Goal: Navigation & Orientation: Find specific page/section

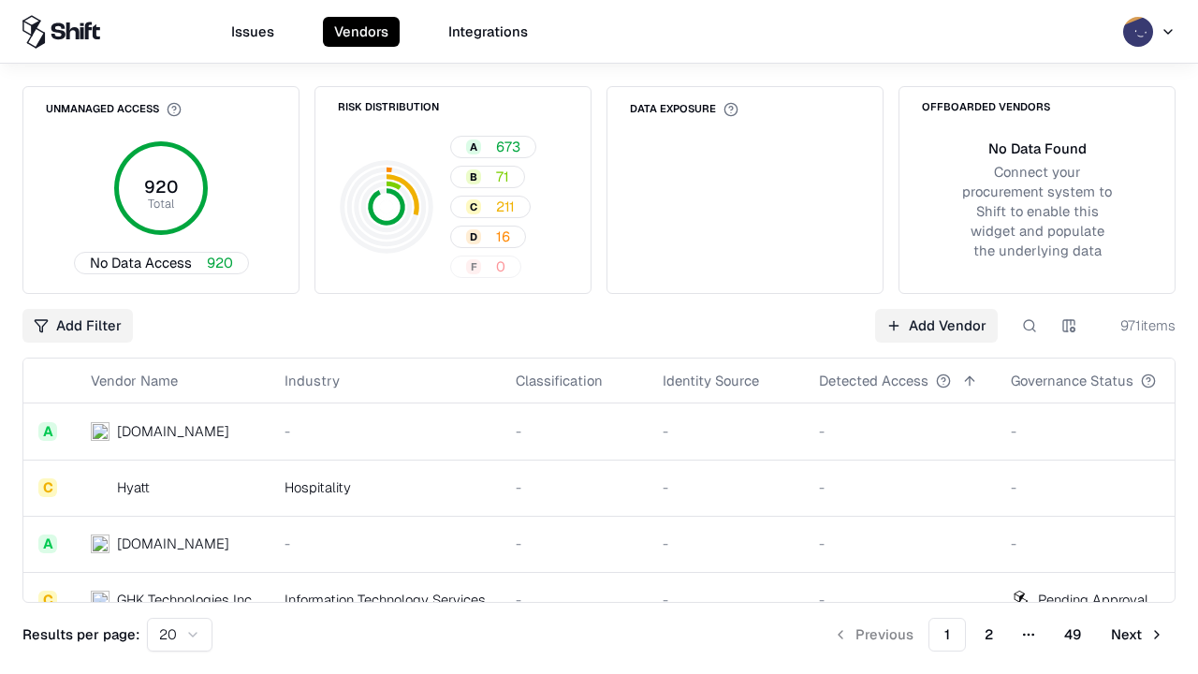
click at [180, 635] on html "Issues Vendors Integrations Unmanaged Access 920 Total No Data Access 920 Risk …" at bounding box center [599, 337] width 1198 height 674
click at [1138, 635] on button "Next" at bounding box center [1138, 635] width 76 height 34
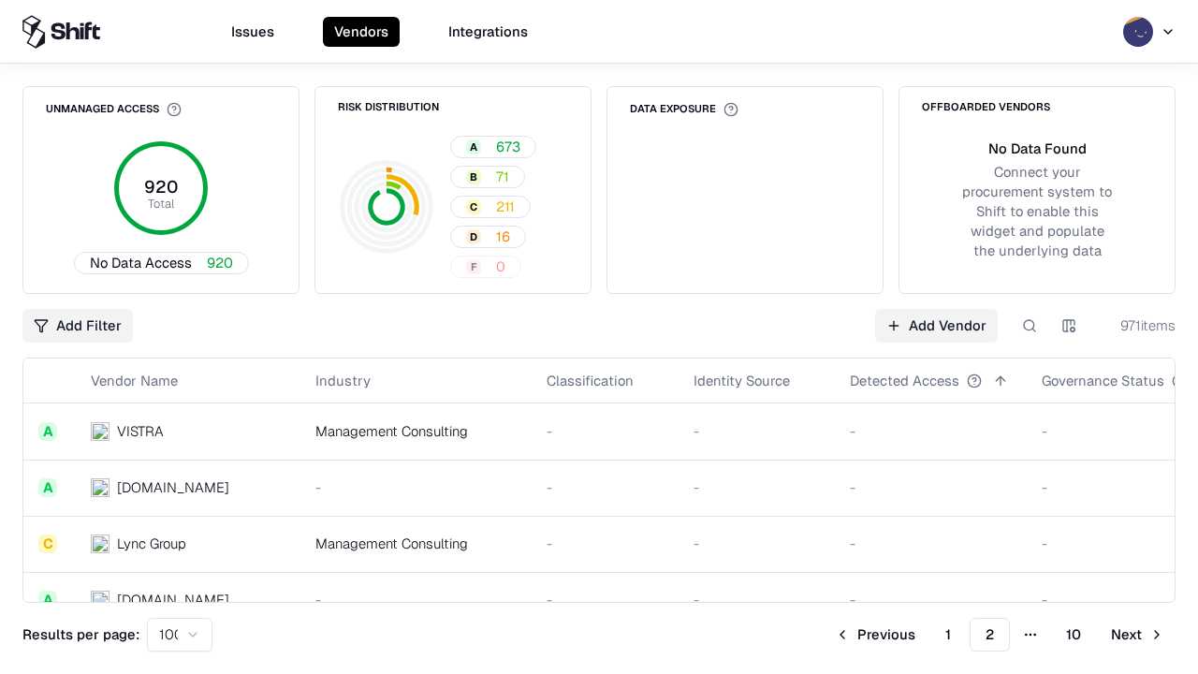
click at [1138, 635] on button "Next" at bounding box center [1138, 635] width 76 height 34
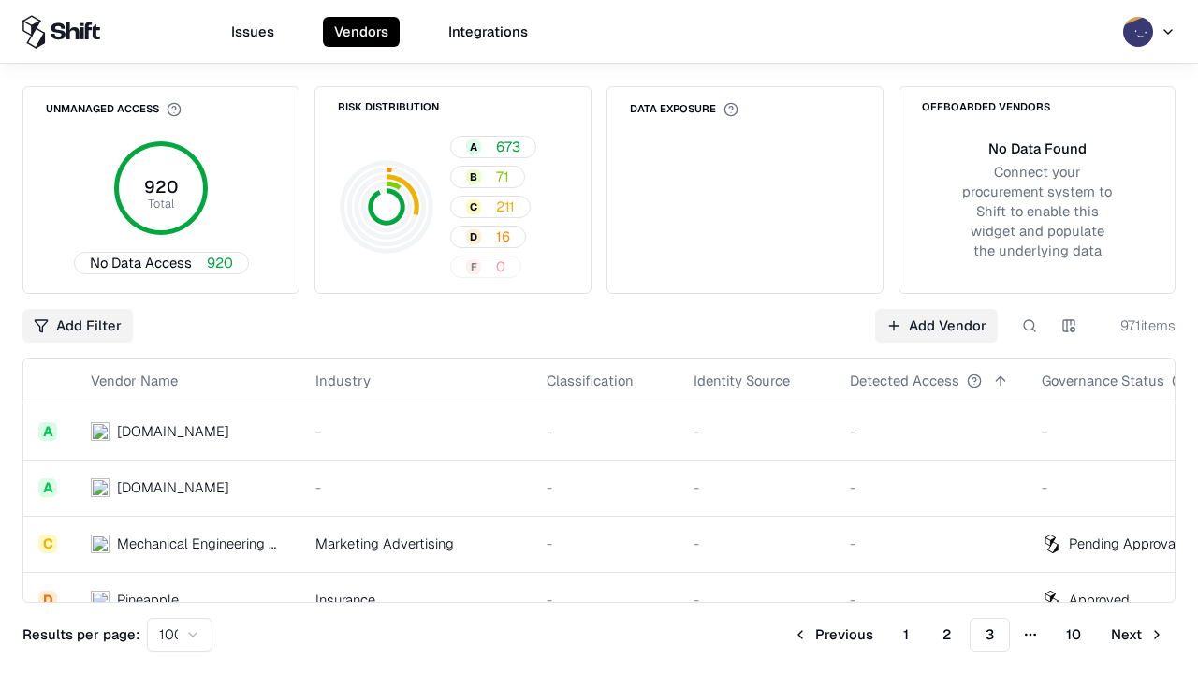
click at [1138, 635] on button "Next" at bounding box center [1138, 635] width 76 height 34
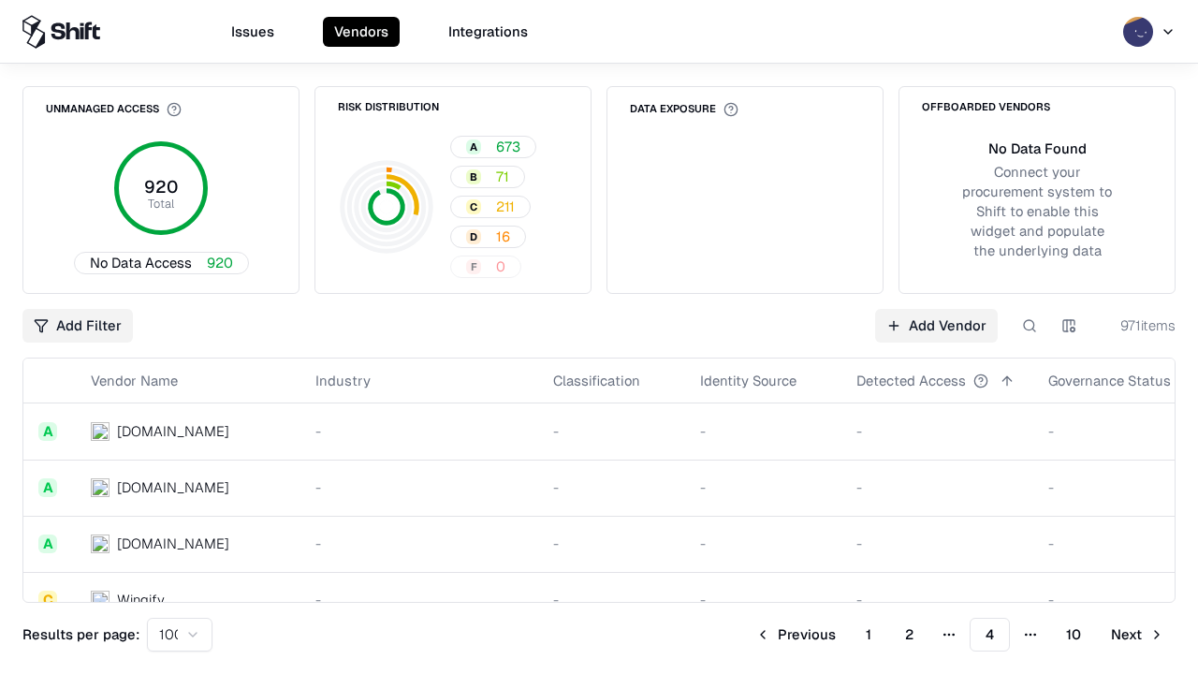
click at [1138, 635] on button "Next" at bounding box center [1138, 635] width 76 height 34
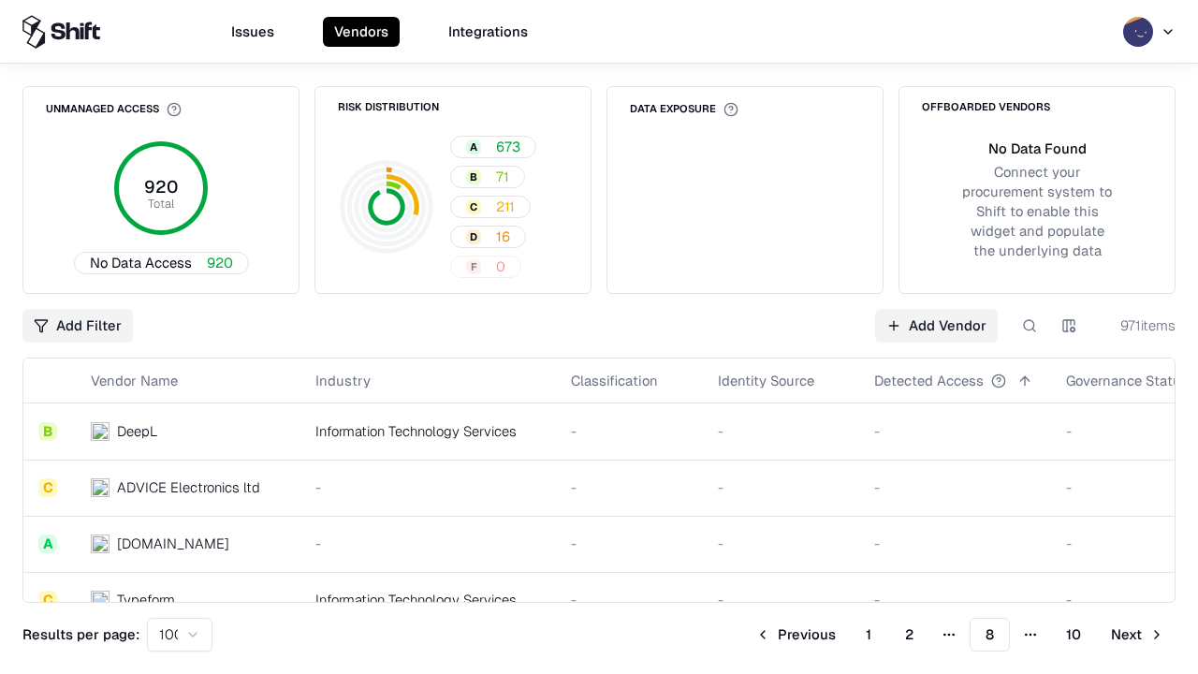
click at [1138, 635] on button "Next" at bounding box center [1138, 635] width 76 height 34
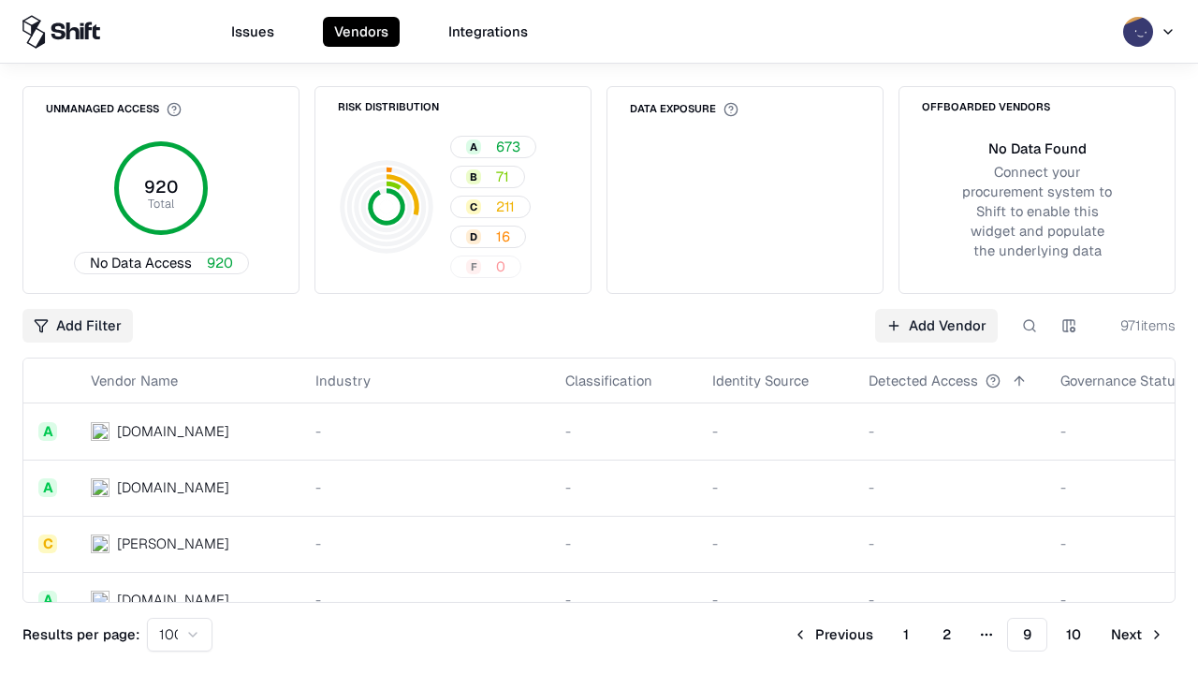
click at [1138, 635] on button "Next" at bounding box center [1138, 635] width 76 height 34
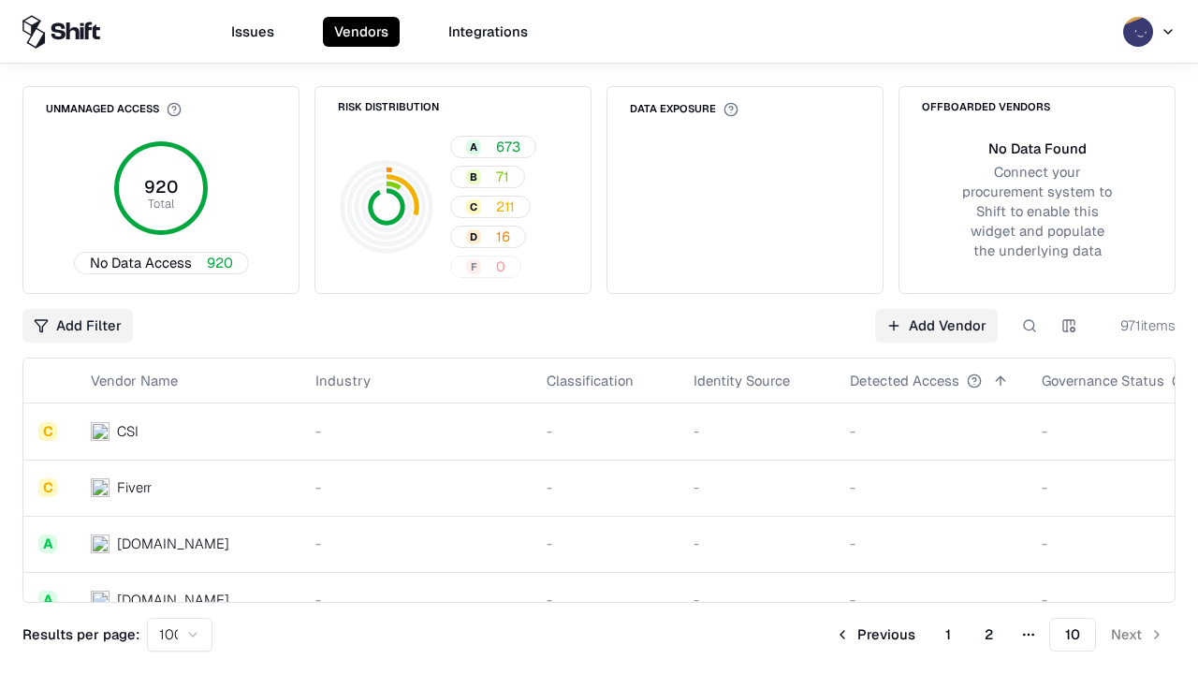
click at [875, 635] on button "Previous" at bounding box center [875, 635] width 103 height 34
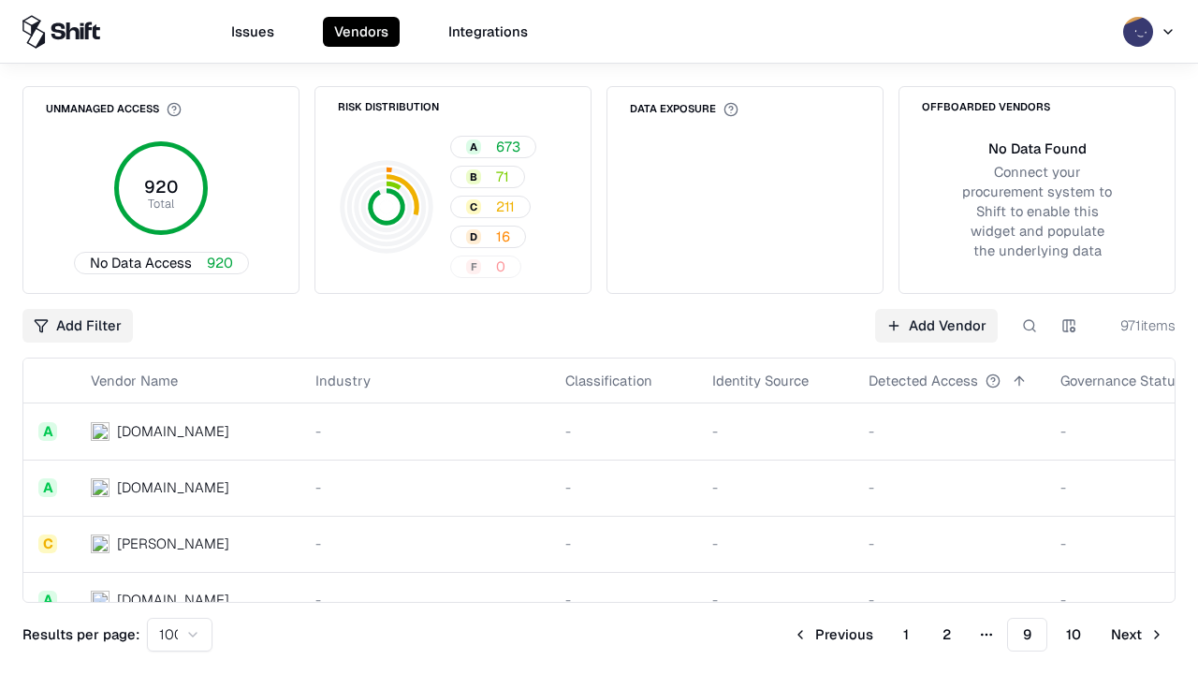
click at [833, 635] on button "Previous" at bounding box center [833, 635] width 103 height 34
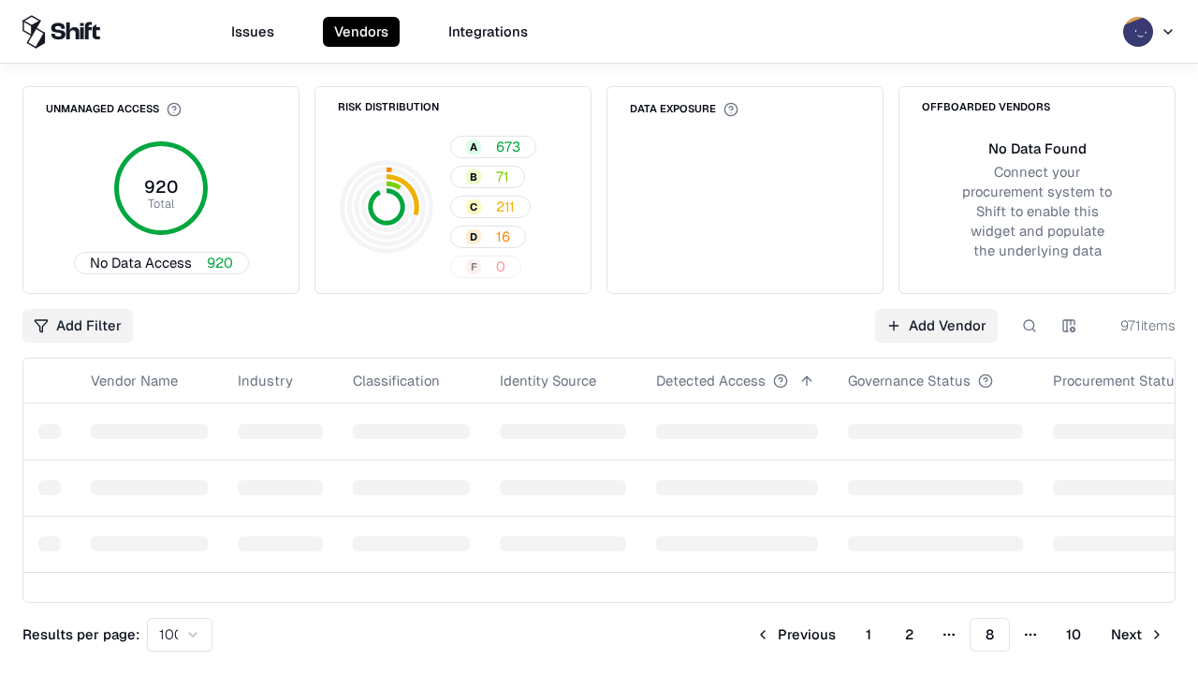
click at [796, 635] on button "Previous" at bounding box center [795, 635] width 103 height 34
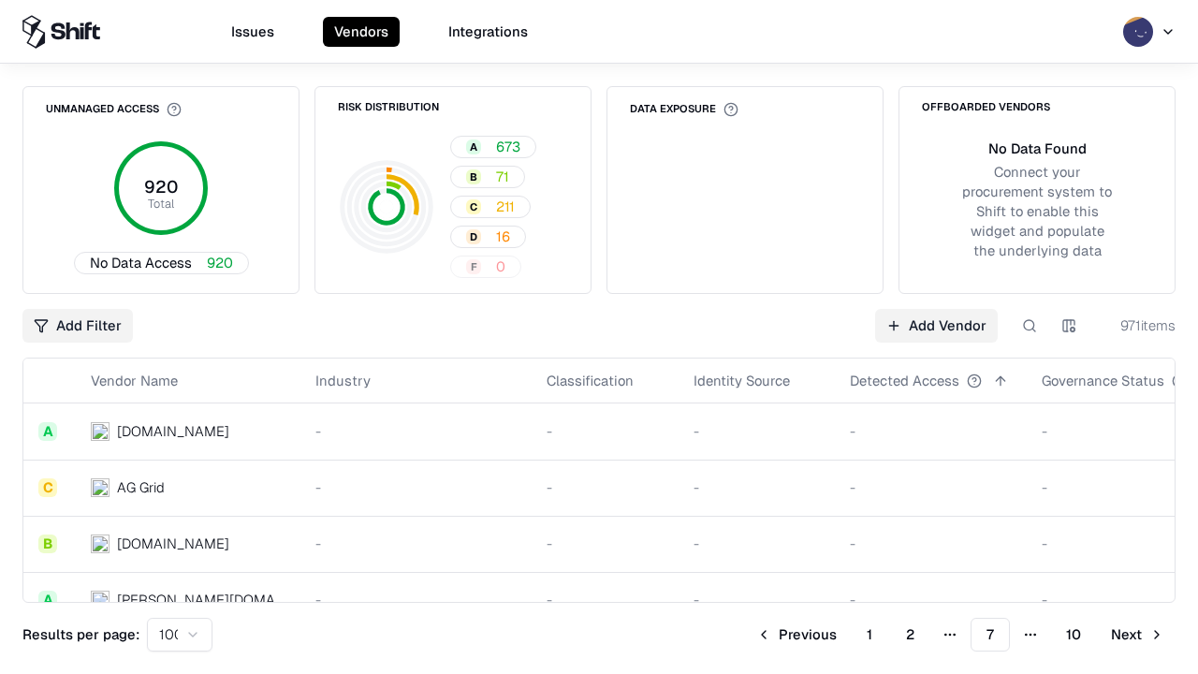
click at [797, 635] on button "Previous" at bounding box center [796, 635] width 103 height 34
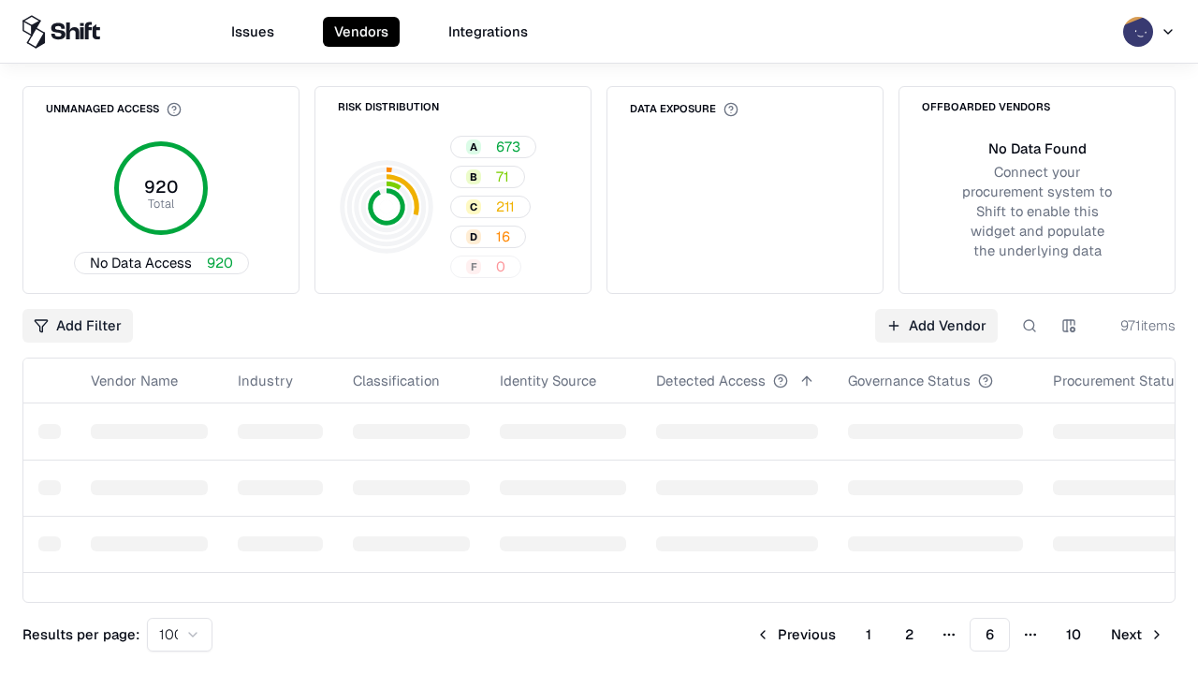
click at [796, 635] on button "Previous" at bounding box center [795, 635] width 103 height 34
